Goal: Navigation & Orientation: Find specific page/section

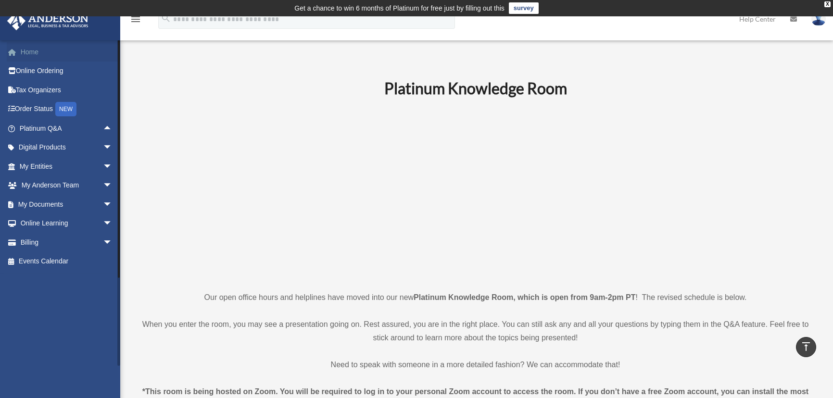
scroll to position [656, 0]
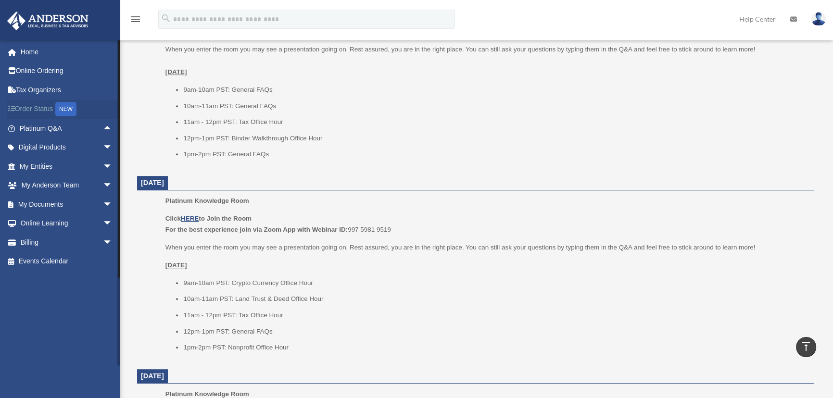
click at [39, 109] on link "Order Status NEW" at bounding box center [67, 110] width 120 height 20
click at [38, 124] on link "Platinum Q&A arrow_drop_up" at bounding box center [67, 128] width 120 height 19
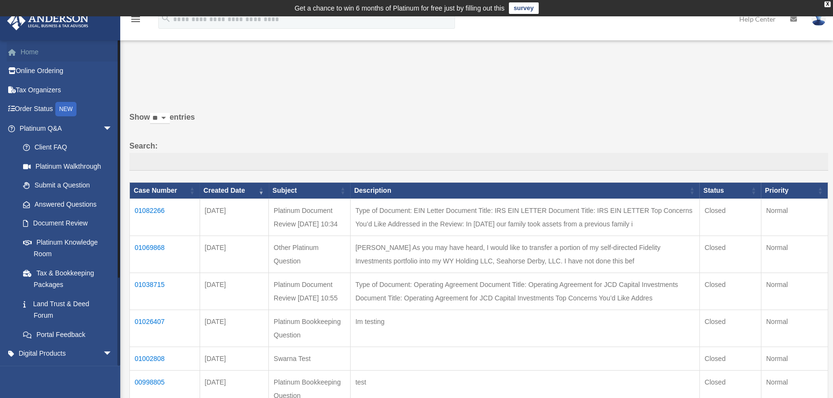
click at [35, 51] on link "Home" at bounding box center [67, 51] width 120 height 19
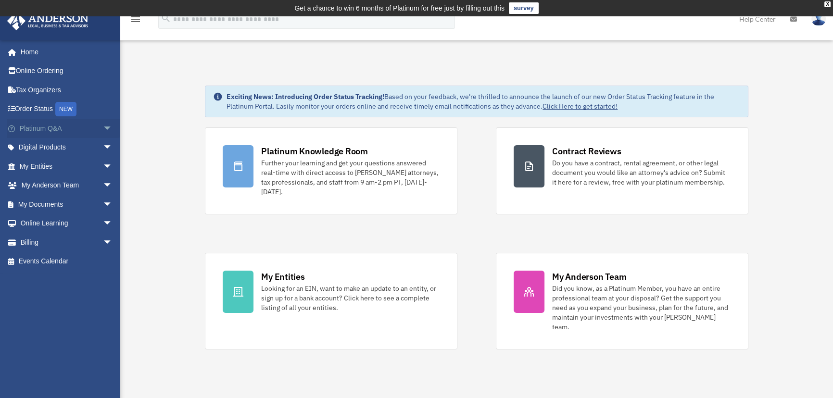
click at [103, 127] on span "arrow_drop_down" at bounding box center [112, 129] width 19 height 20
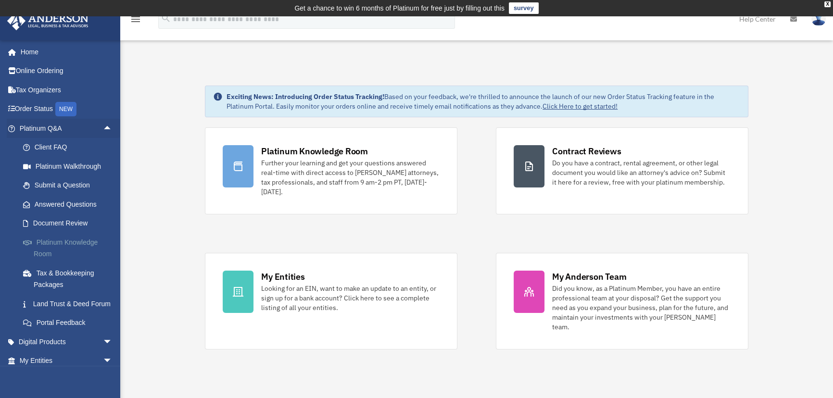
click at [56, 242] on link "Platinum Knowledge Room" at bounding box center [70, 248] width 114 height 31
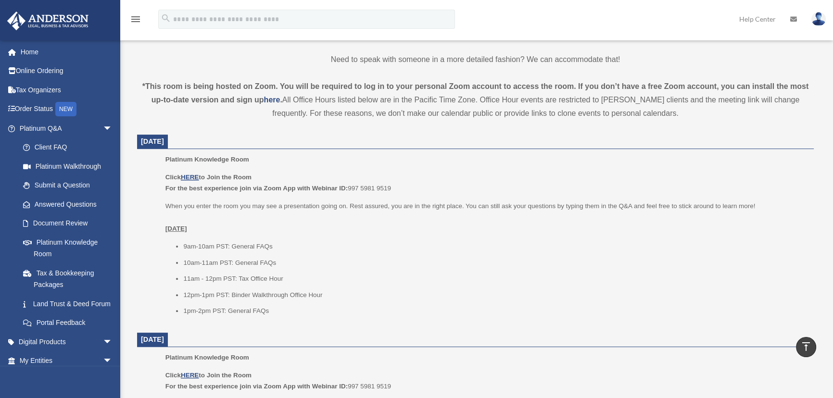
scroll to position [306, 0]
click at [103, 127] on span "arrow_drop_down" at bounding box center [112, 129] width 19 height 20
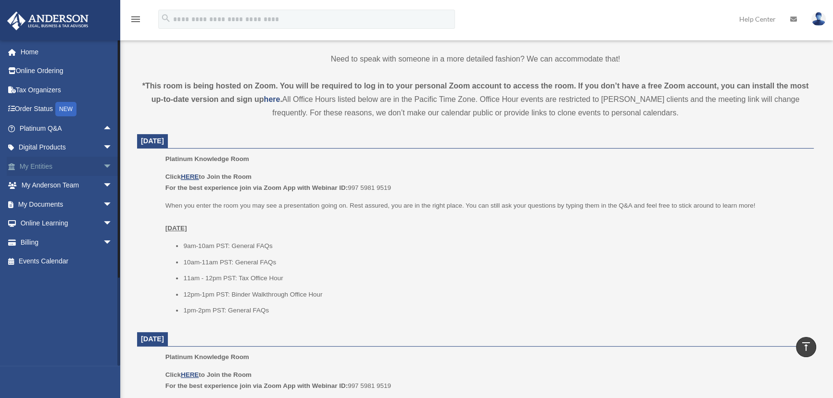
click at [103, 165] on span "arrow_drop_down" at bounding box center [112, 167] width 19 height 20
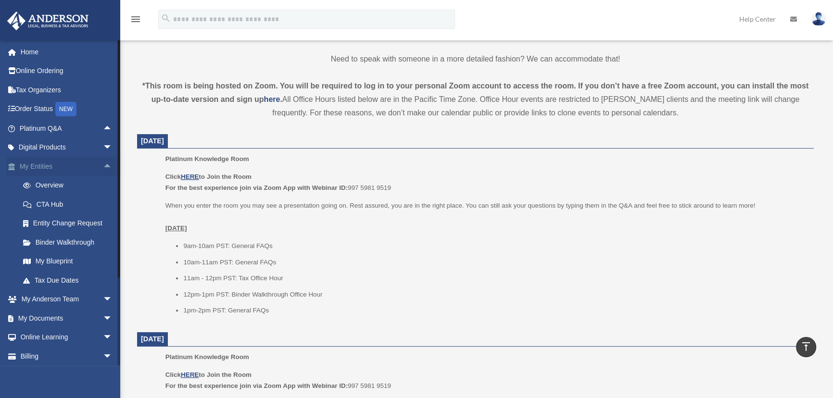
click at [103, 166] on span "arrow_drop_up" at bounding box center [112, 167] width 19 height 20
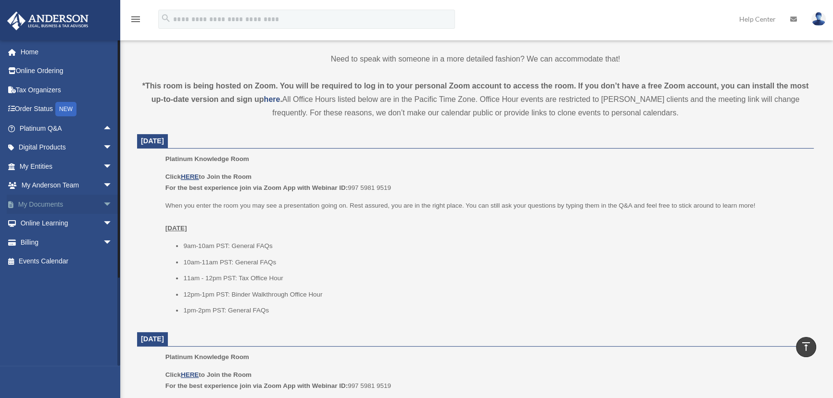
click at [103, 203] on span "arrow_drop_down" at bounding box center [112, 205] width 19 height 20
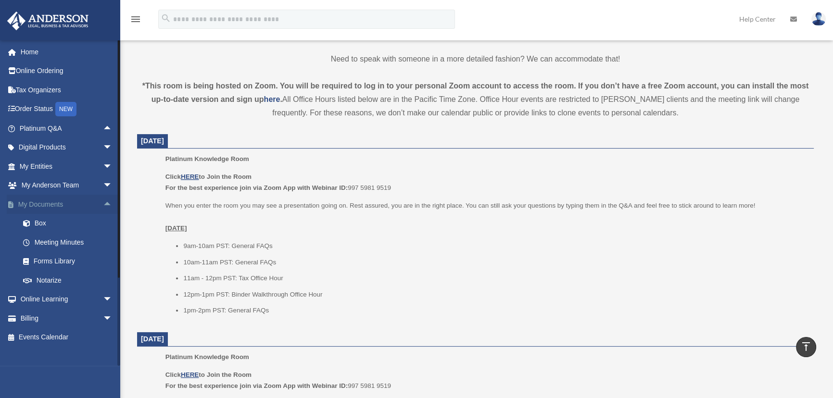
click at [103, 203] on span "arrow_drop_up" at bounding box center [112, 205] width 19 height 20
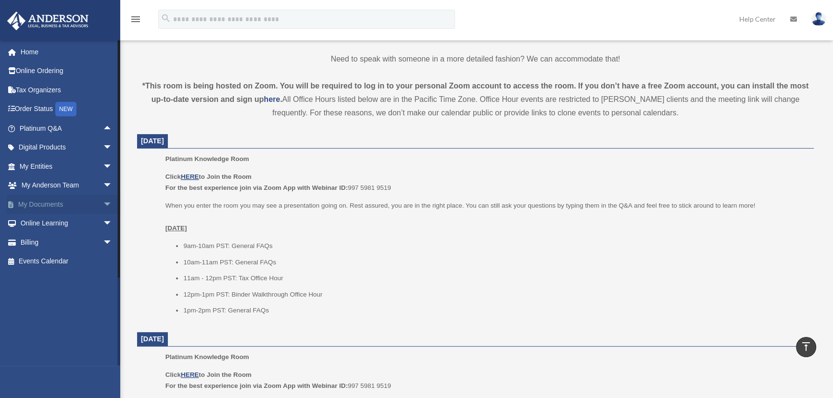
click at [103, 203] on span "arrow_drop_down" at bounding box center [112, 205] width 19 height 20
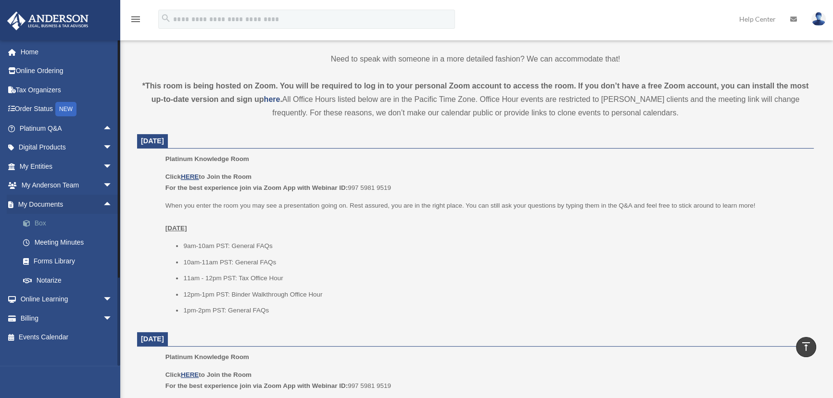
click at [43, 223] on link "Box" at bounding box center [70, 223] width 114 height 19
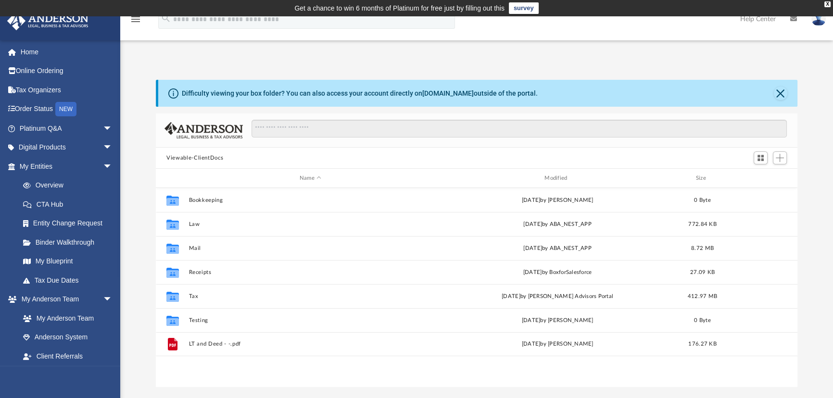
scroll to position [212, 635]
